Goal: Task Accomplishment & Management: Manage account settings

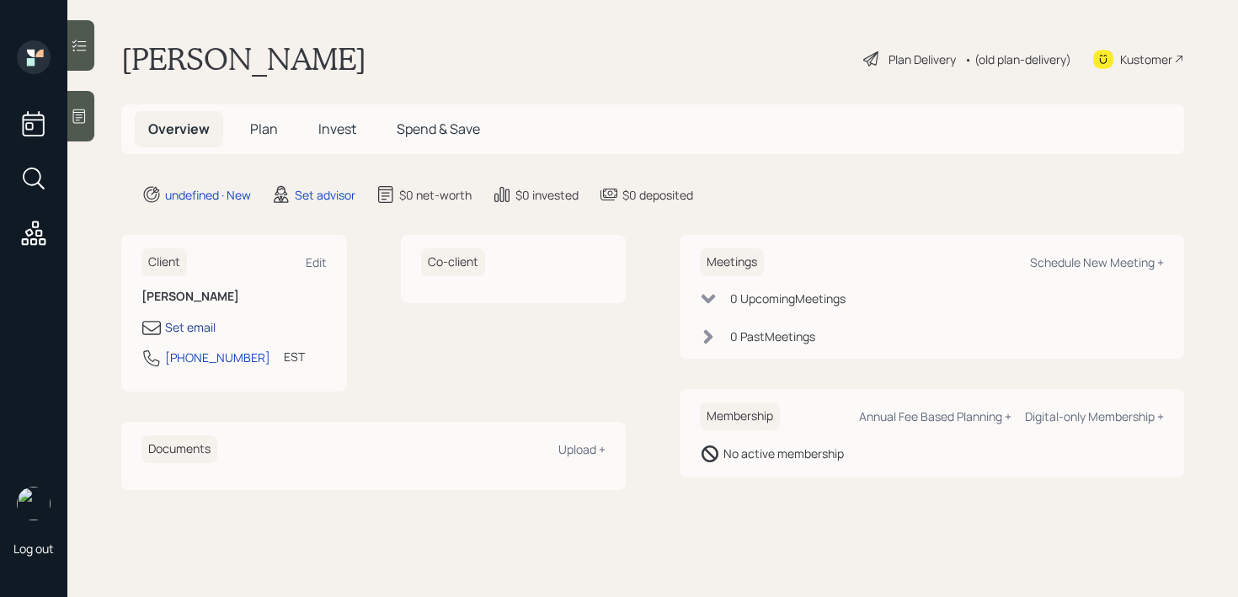
click at [199, 334] on div "Set email" at bounding box center [190, 327] width 51 height 18
click at [182, 328] on div "Set email" at bounding box center [190, 327] width 51 height 18
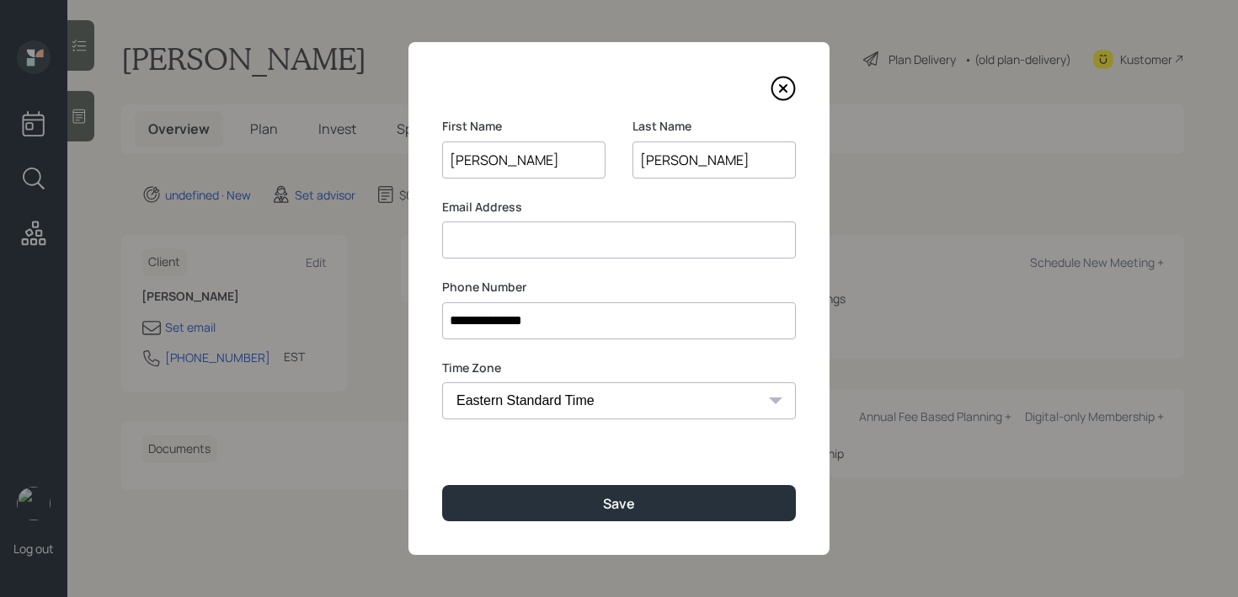
click at [590, 242] on input at bounding box center [619, 240] width 354 height 37
paste input "cramseygun@aol.com"
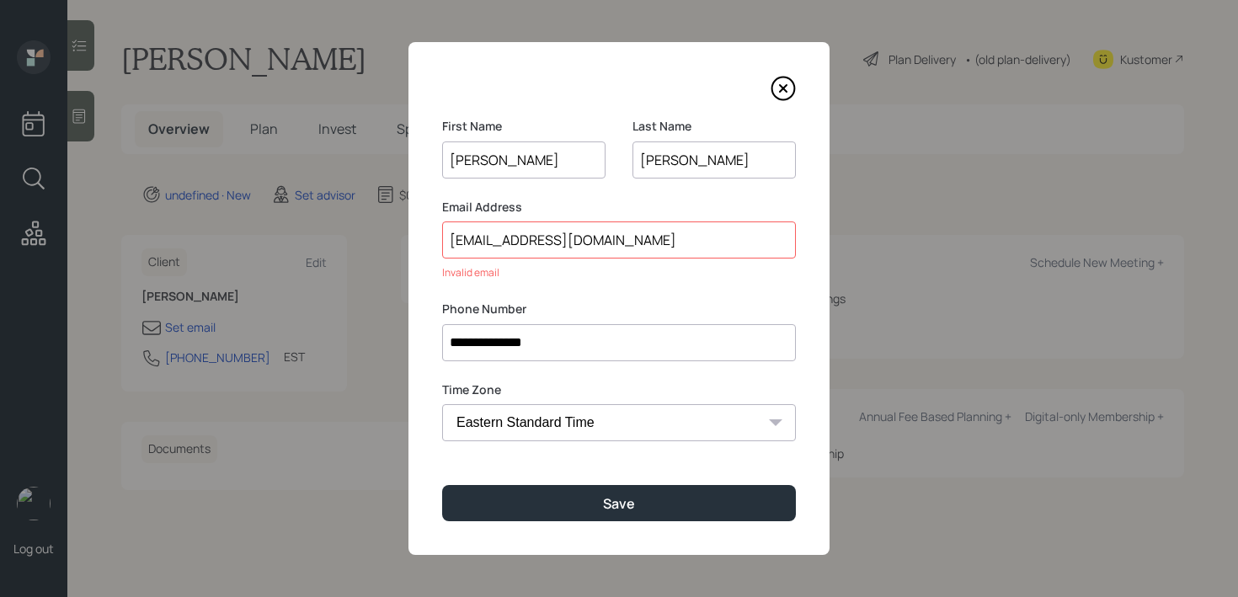
click at [705, 521] on div "**********" at bounding box center [619, 298] width 421 height 513
click at [645, 238] on input "cramseygun@aol.com" at bounding box center [619, 240] width 354 height 37
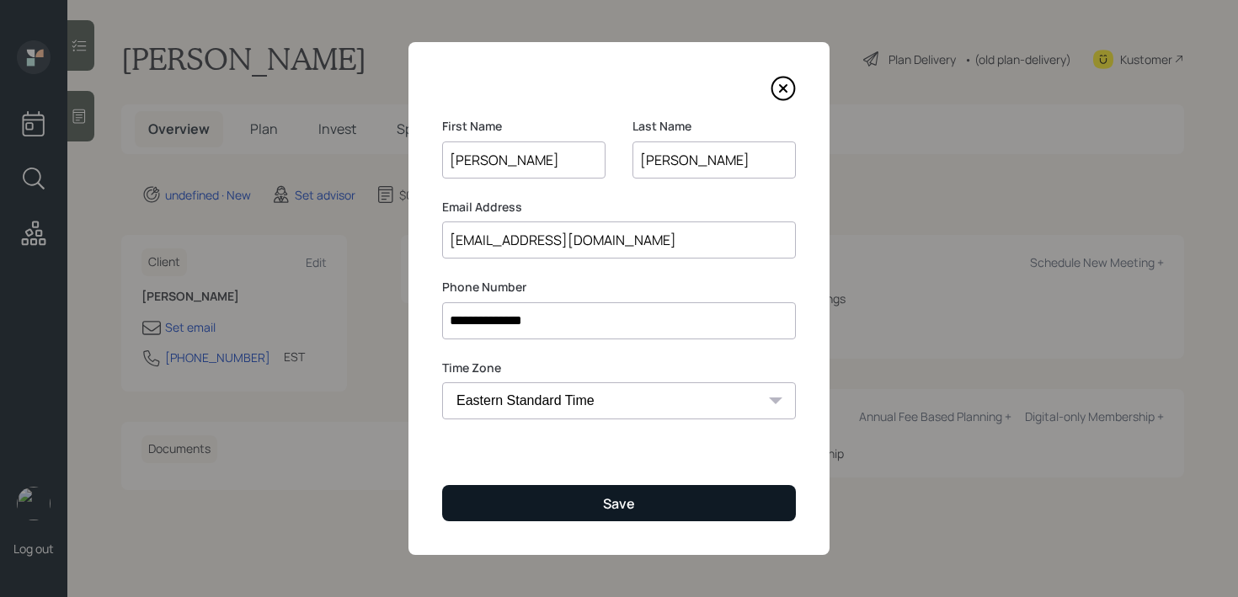
type input "cramseygun@aol.com"
click at [599, 489] on button "Save" at bounding box center [619, 503] width 354 height 36
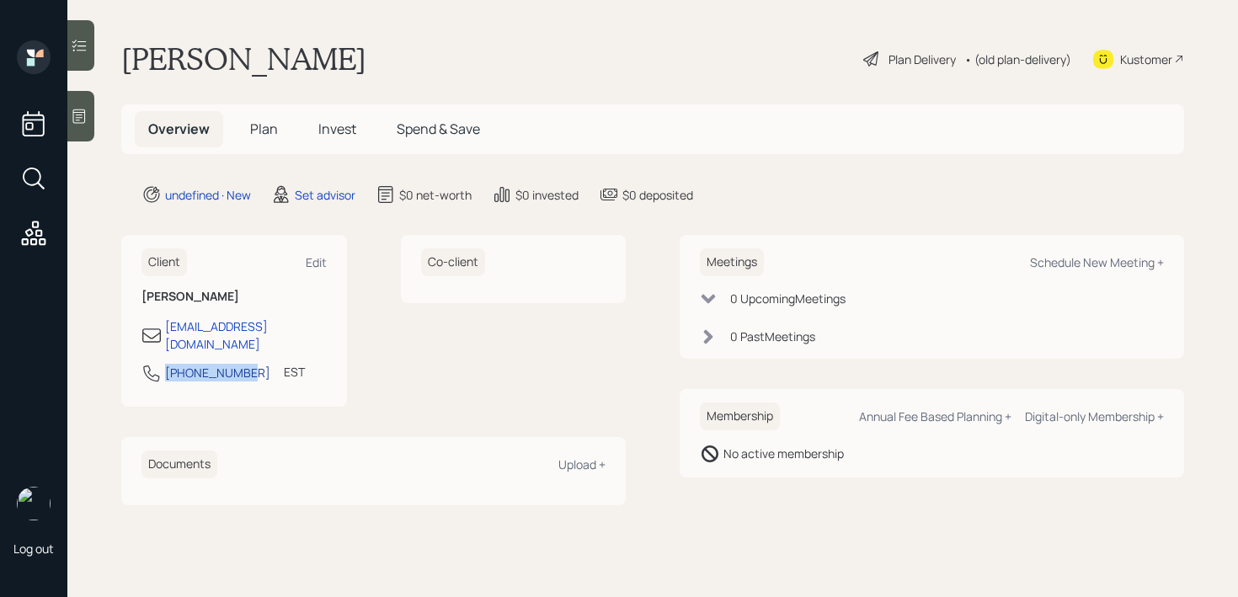
drag, startPoint x: 238, startPoint y: 357, endPoint x: 166, endPoint y: 361, distance: 72.5
click at [166, 363] on div "914-391-3914 EST Currently 10:10 AM" at bounding box center [234, 378] width 185 height 30
copy div "[PHONE_NUMBER]"
